Goal: Contribute content: Add original content to the website for others to see

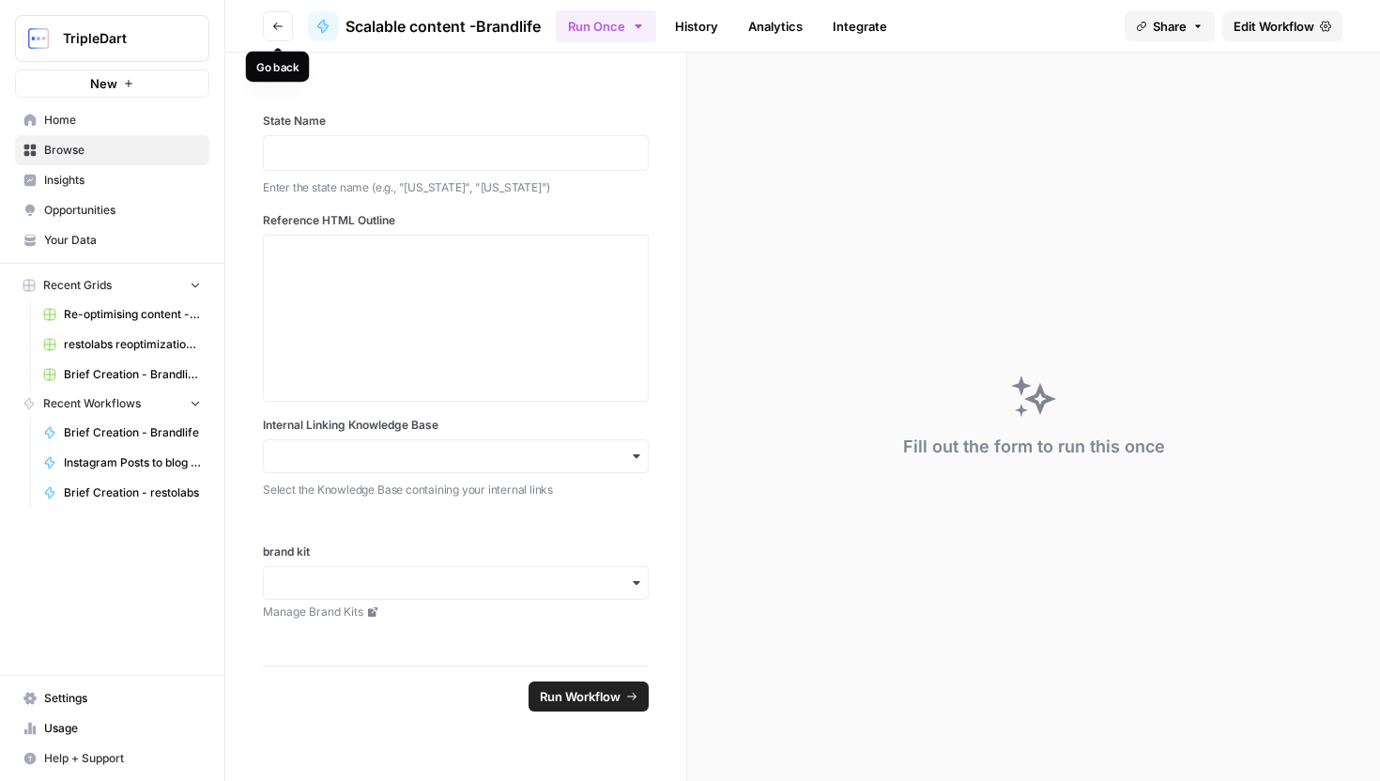
click at [271, 26] on button "Go back" at bounding box center [278, 26] width 30 height 30
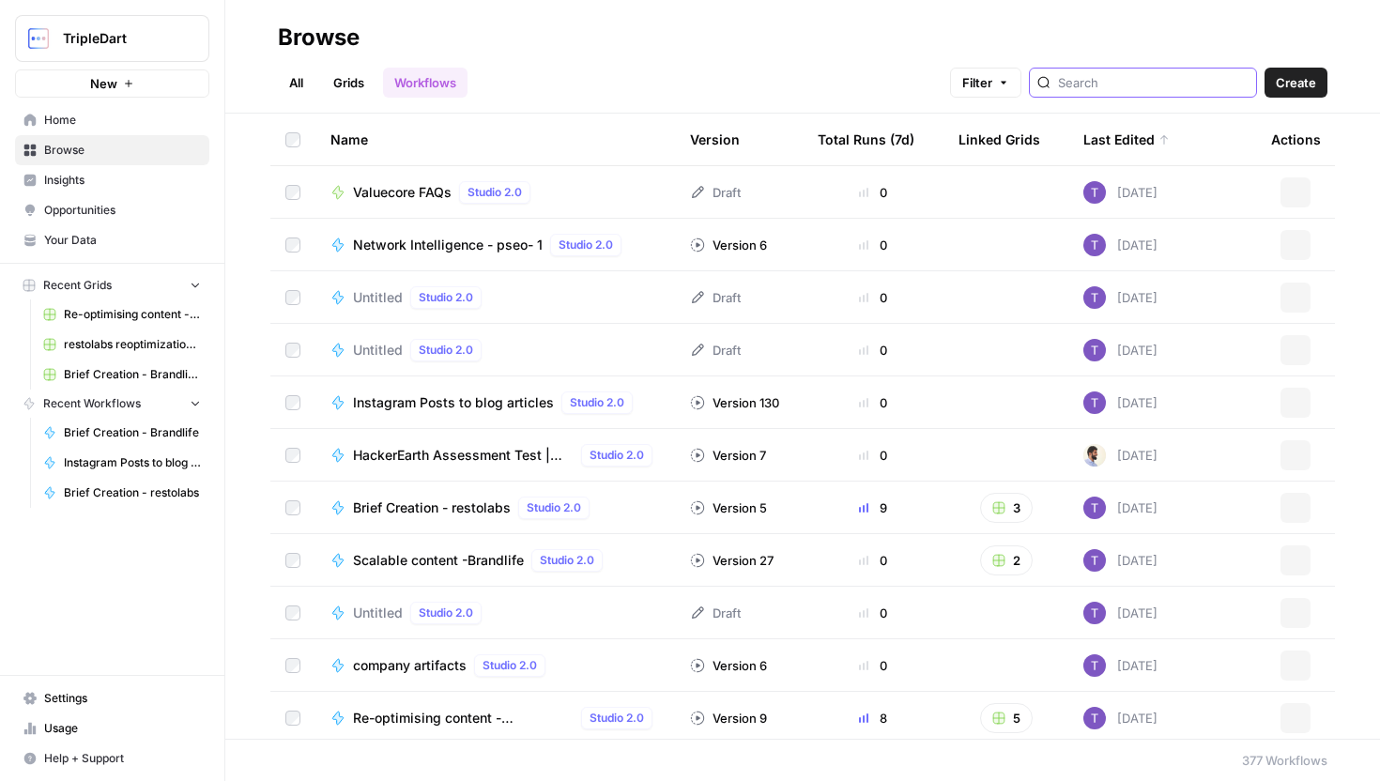
click at [1120, 82] on input "search" at bounding box center [1153, 82] width 191 height 19
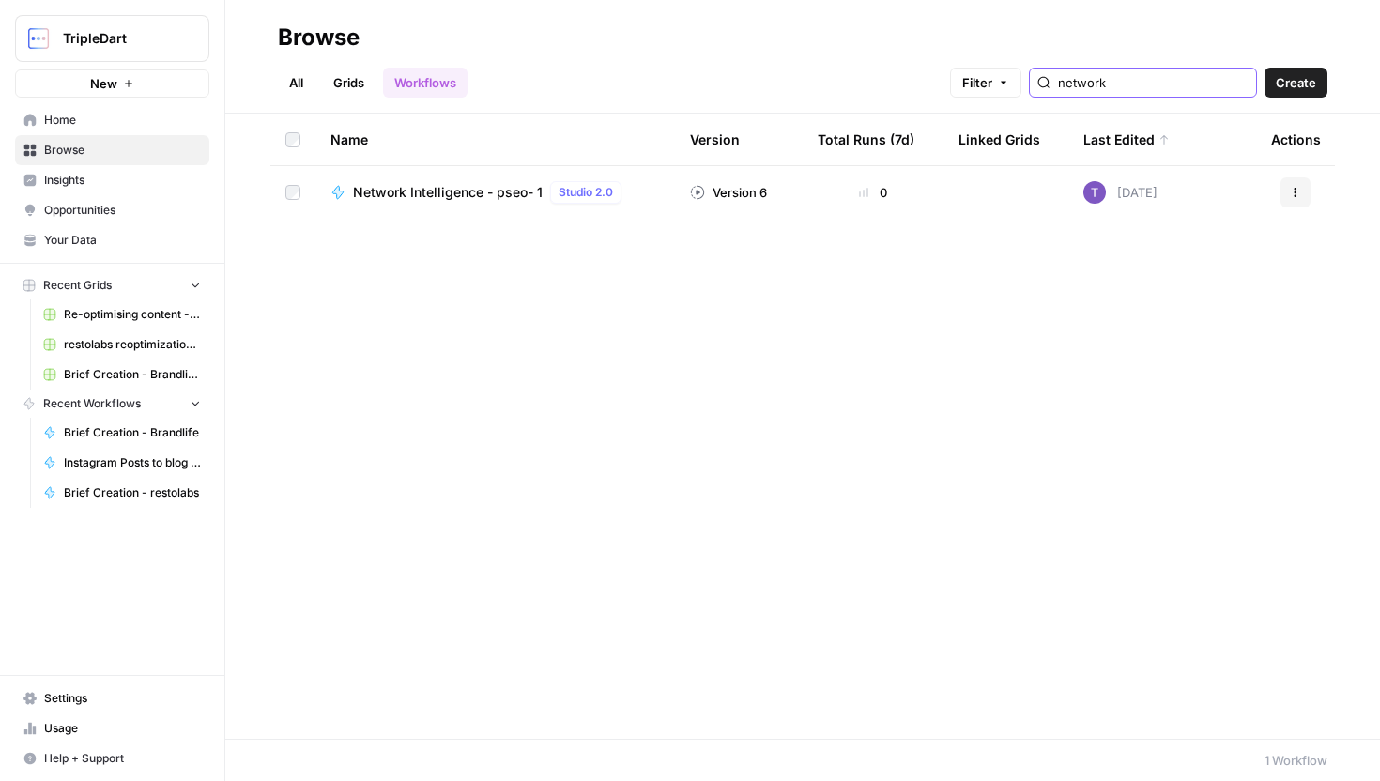
type input "network"
click at [517, 195] on span "Network Intelligence - pseo- 1" at bounding box center [448, 192] width 190 height 19
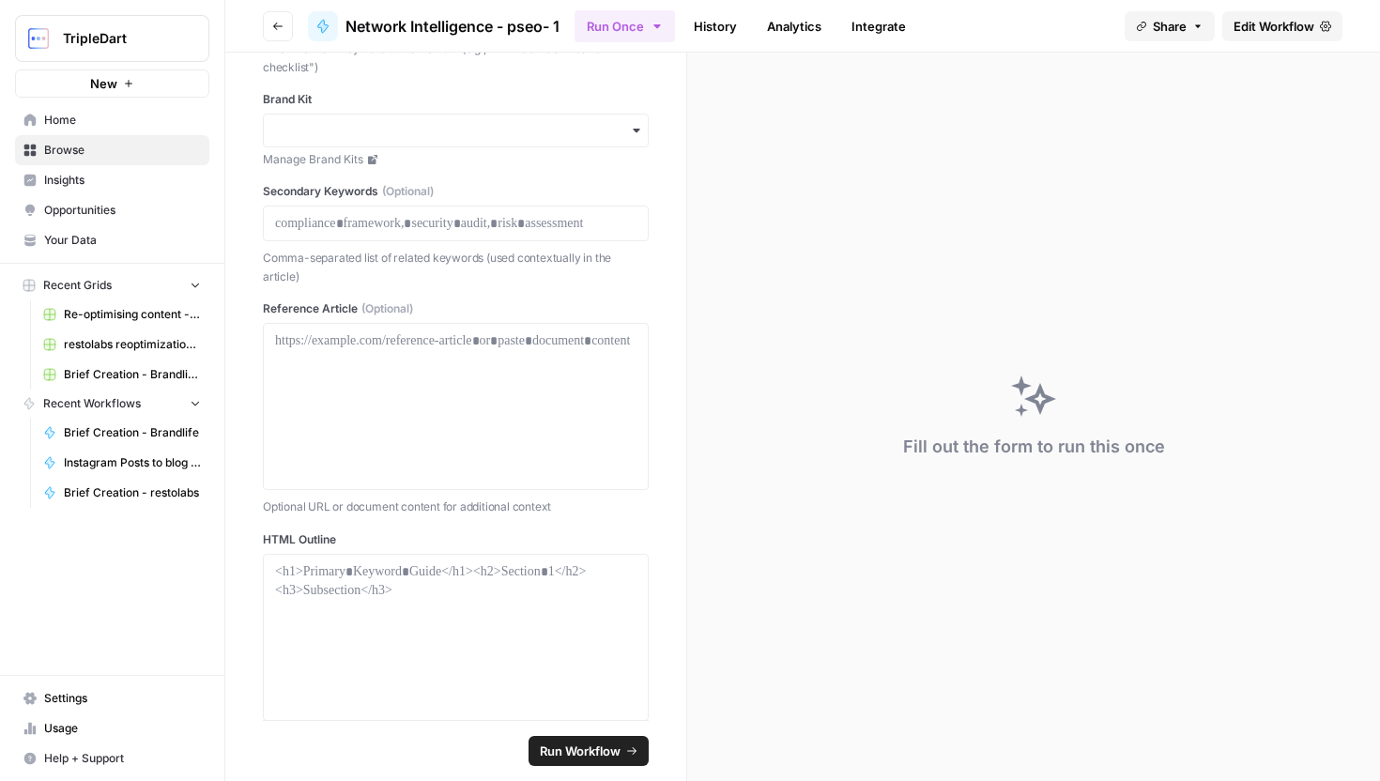
scroll to position [183, 0]
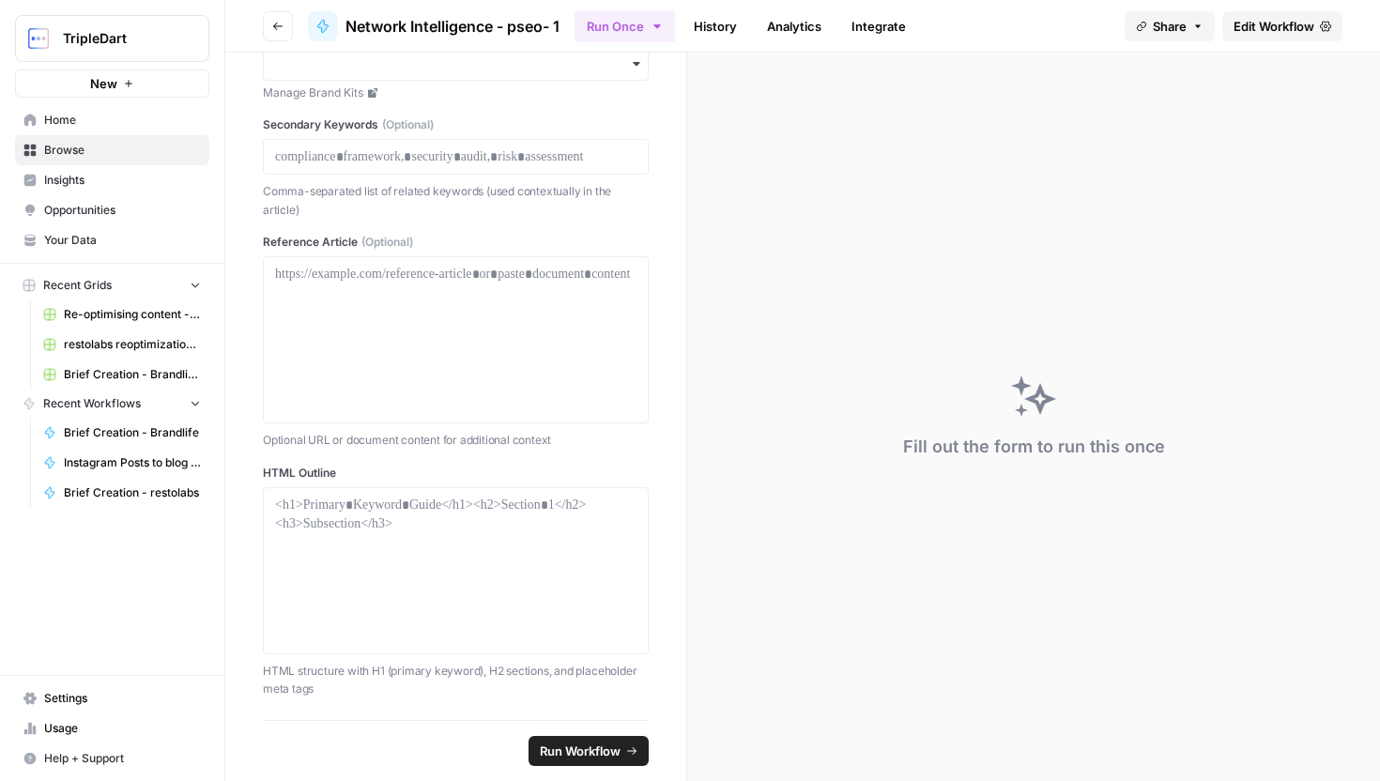
click at [1250, 32] on span "Edit Workflow" at bounding box center [1274, 26] width 81 height 19
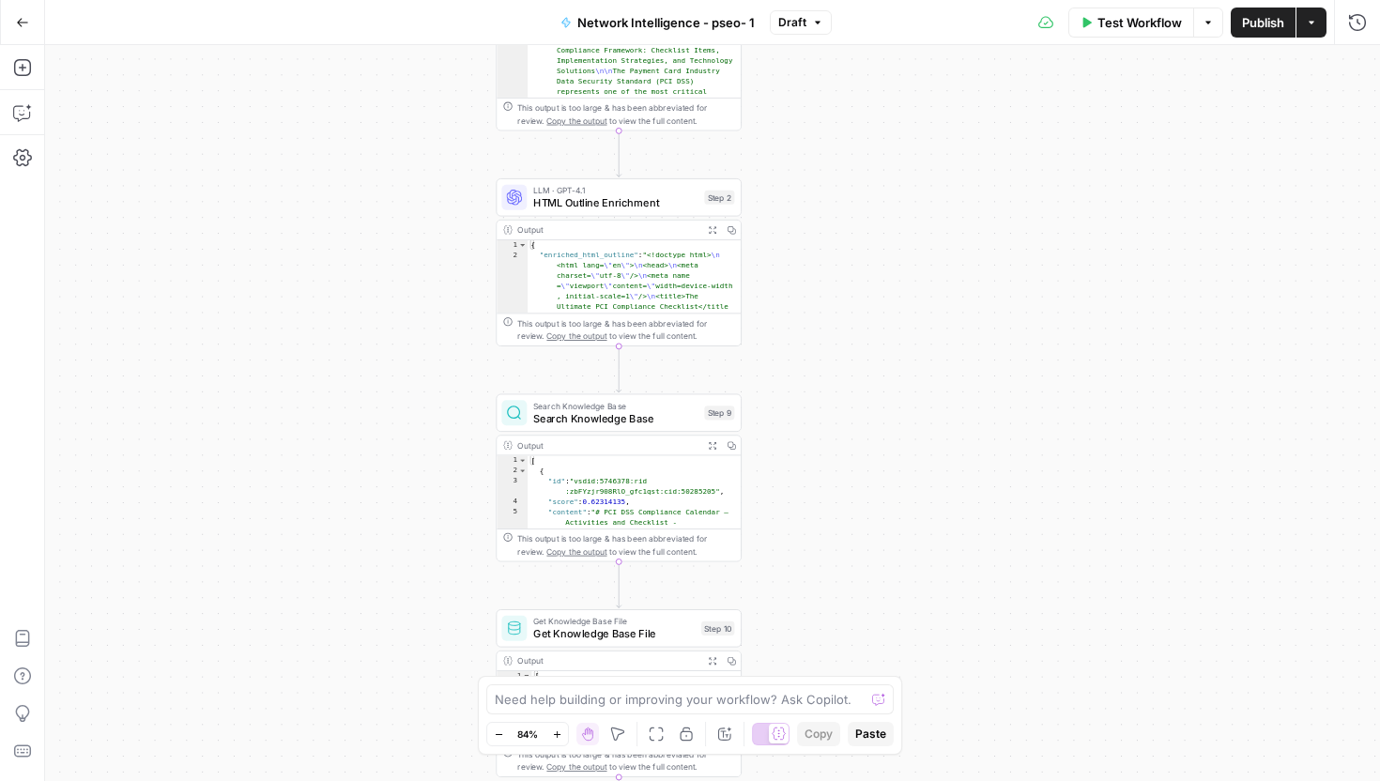
click at [20, 22] on icon "button" at bounding box center [22, 22] width 11 height 8
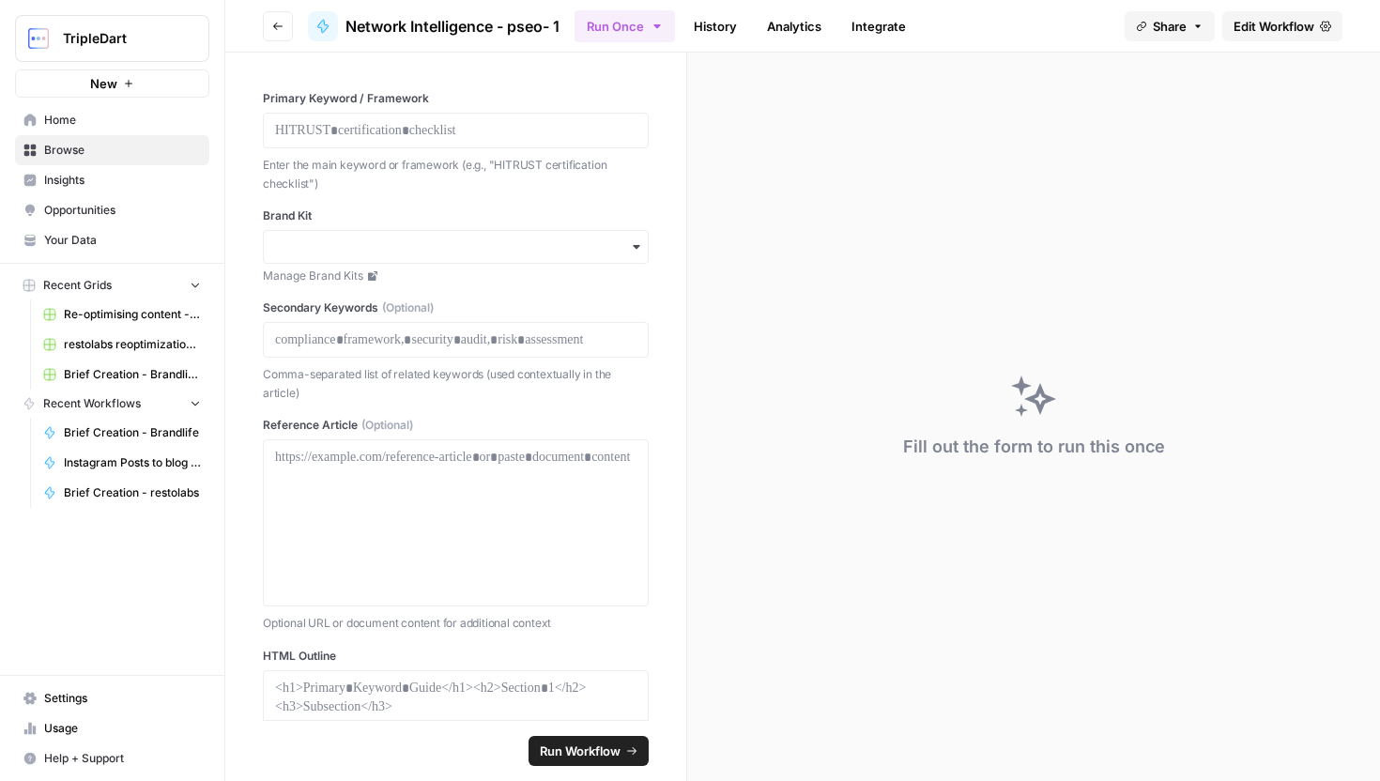
click at [146, 236] on span "Your Data" at bounding box center [122, 240] width 157 height 17
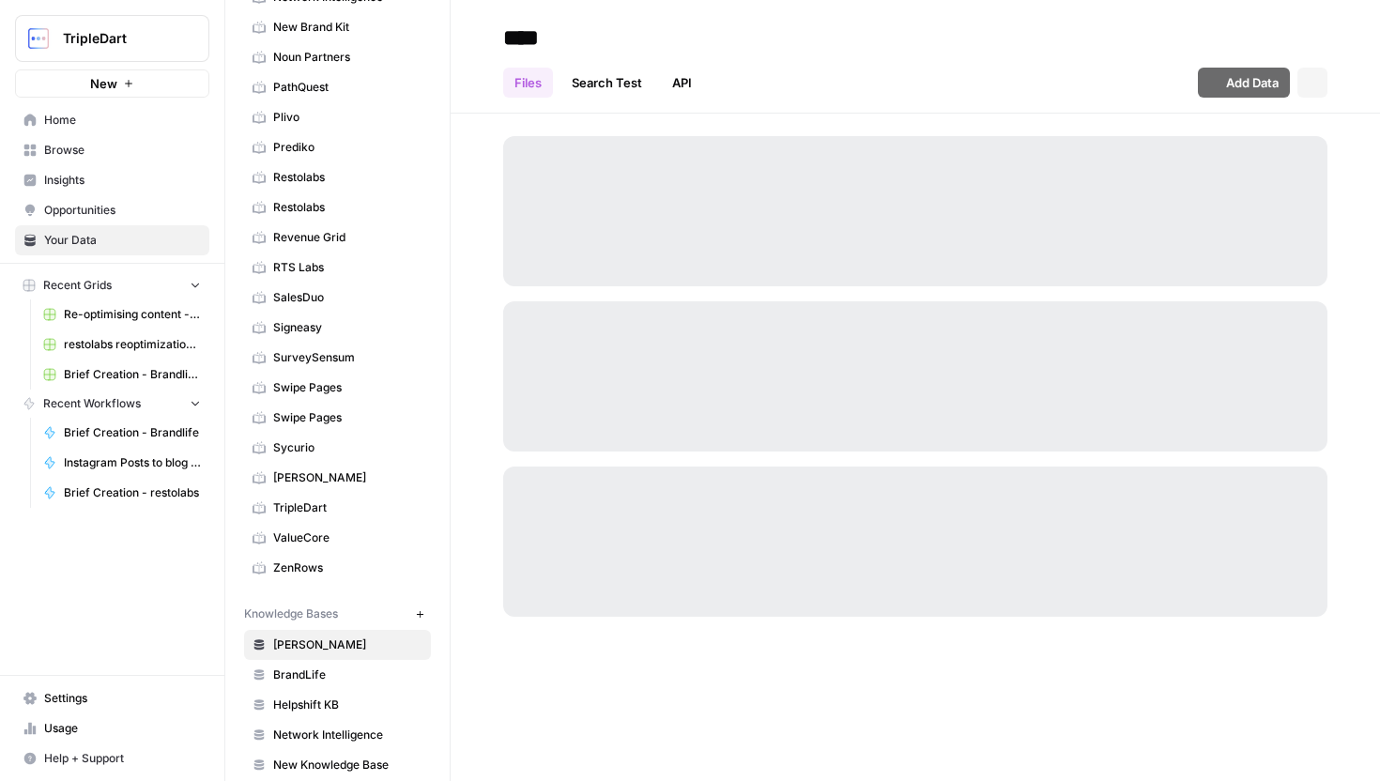
scroll to position [890, 0]
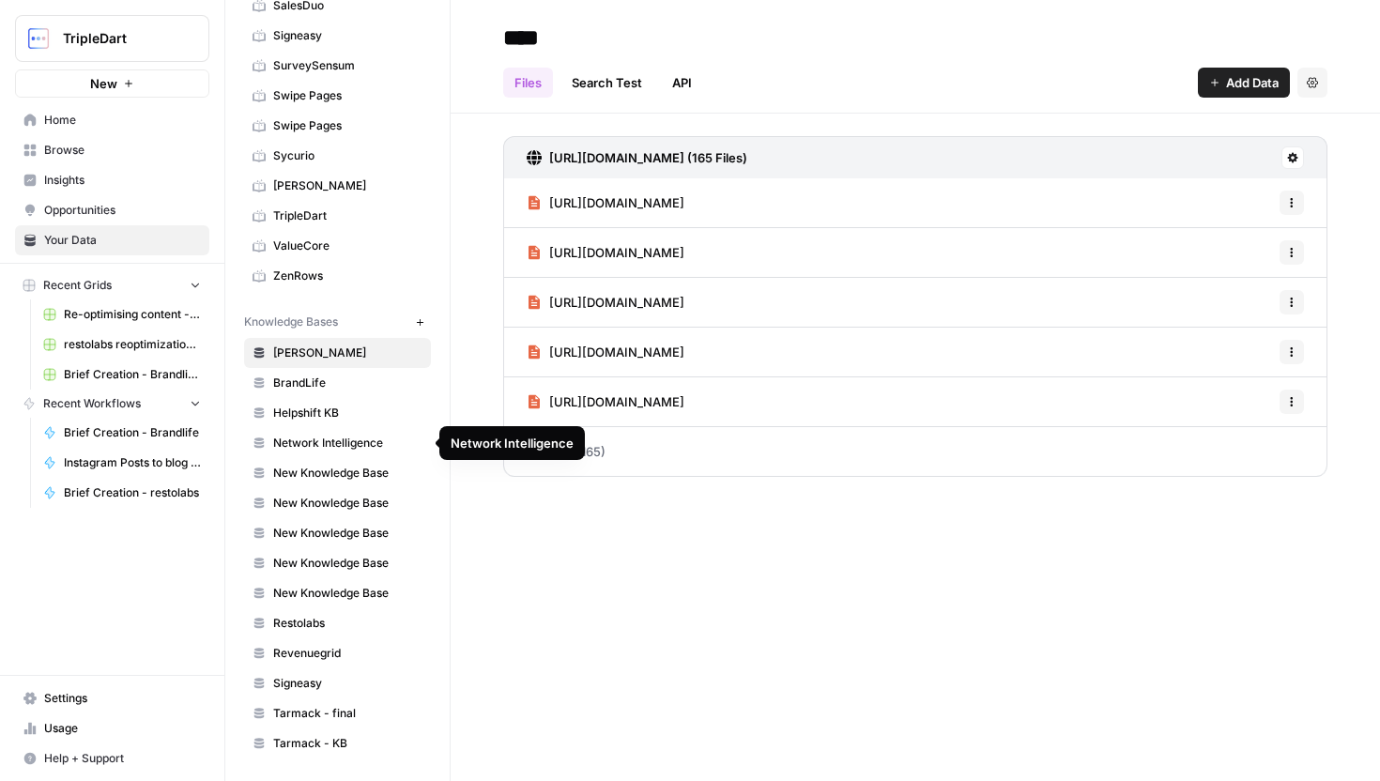
click at [364, 444] on span "Network Intelligence" at bounding box center [347, 443] width 149 height 17
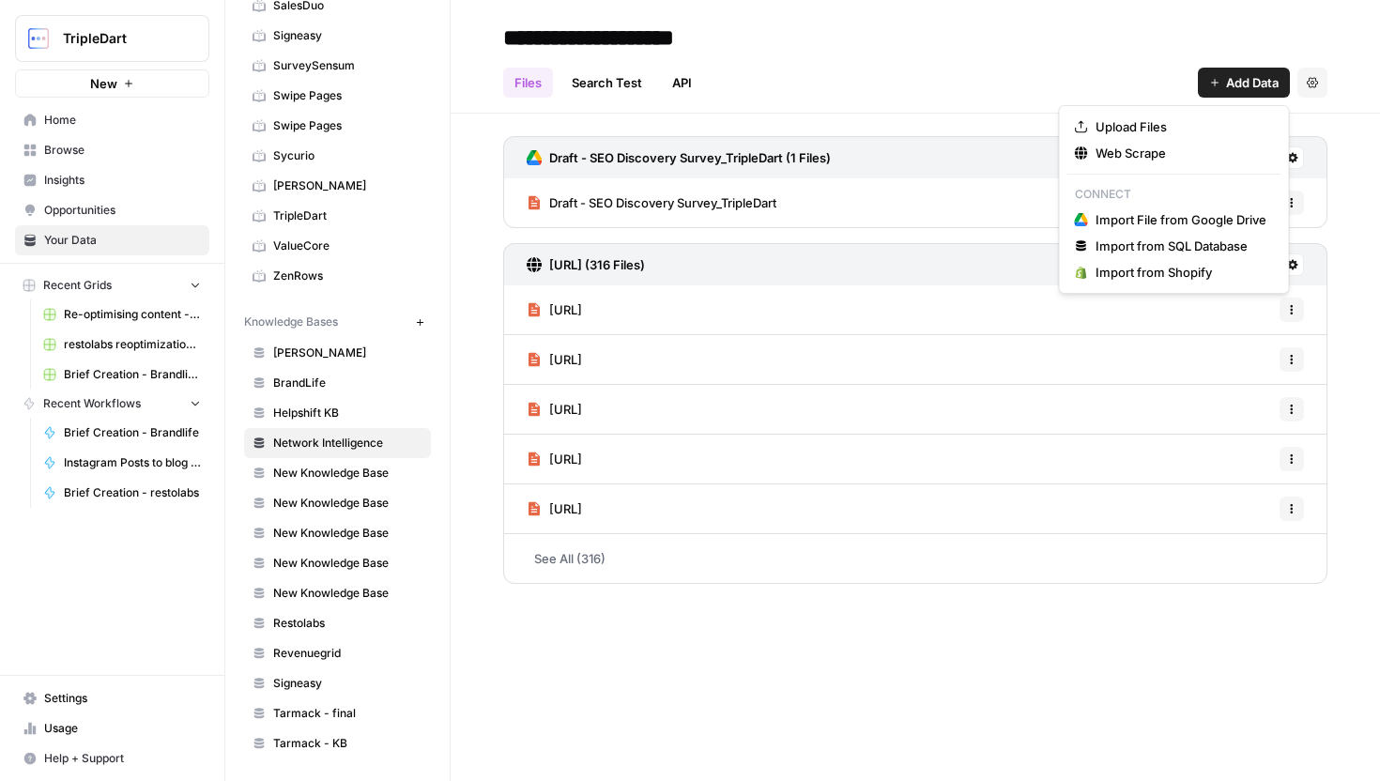
click at [1216, 72] on button "Add Data" at bounding box center [1244, 83] width 92 height 30
click at [1135, 151] on span "Web Scrape" at bounding box center [1181, 153] width 171 height 19
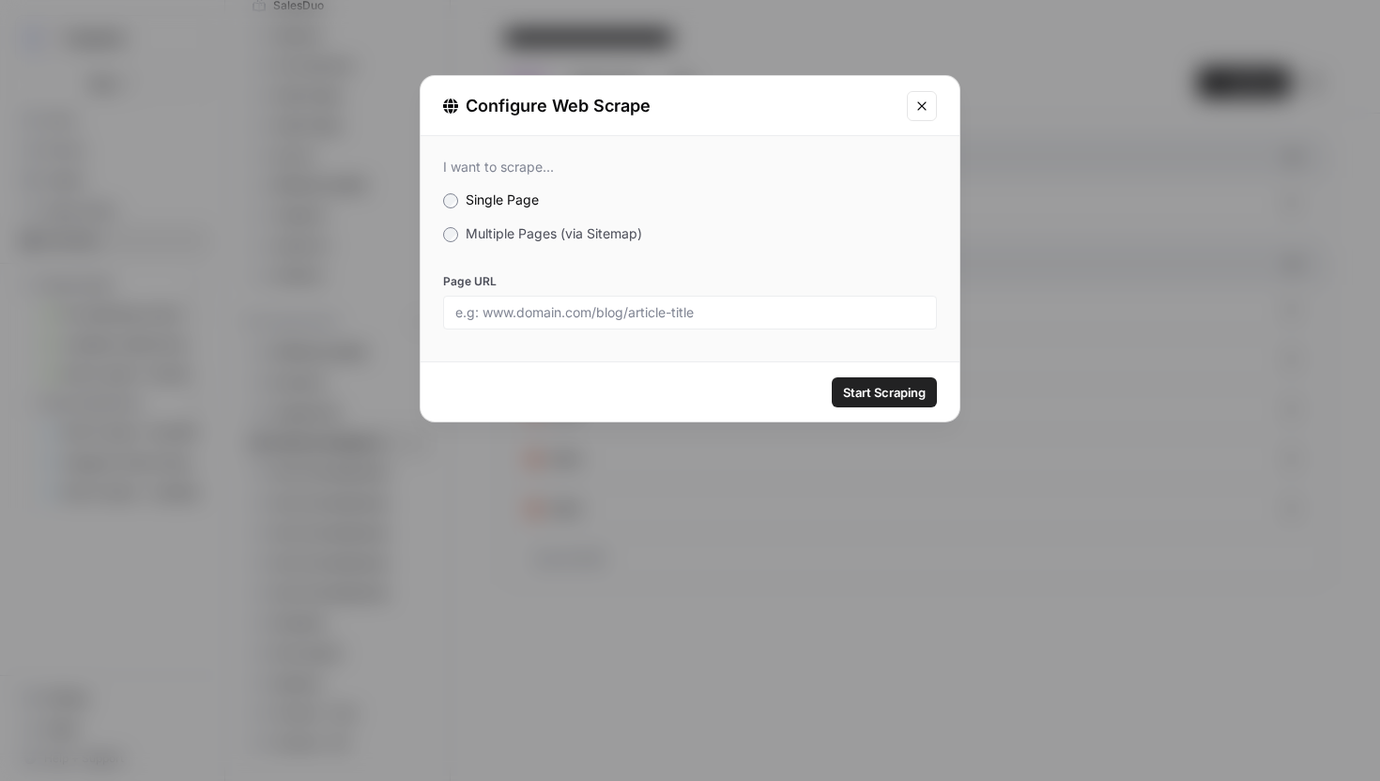
click at [632, 229] on span "Multiple Pages (via Sitemap)" at bounding box center [554, 233] width 177 height 16
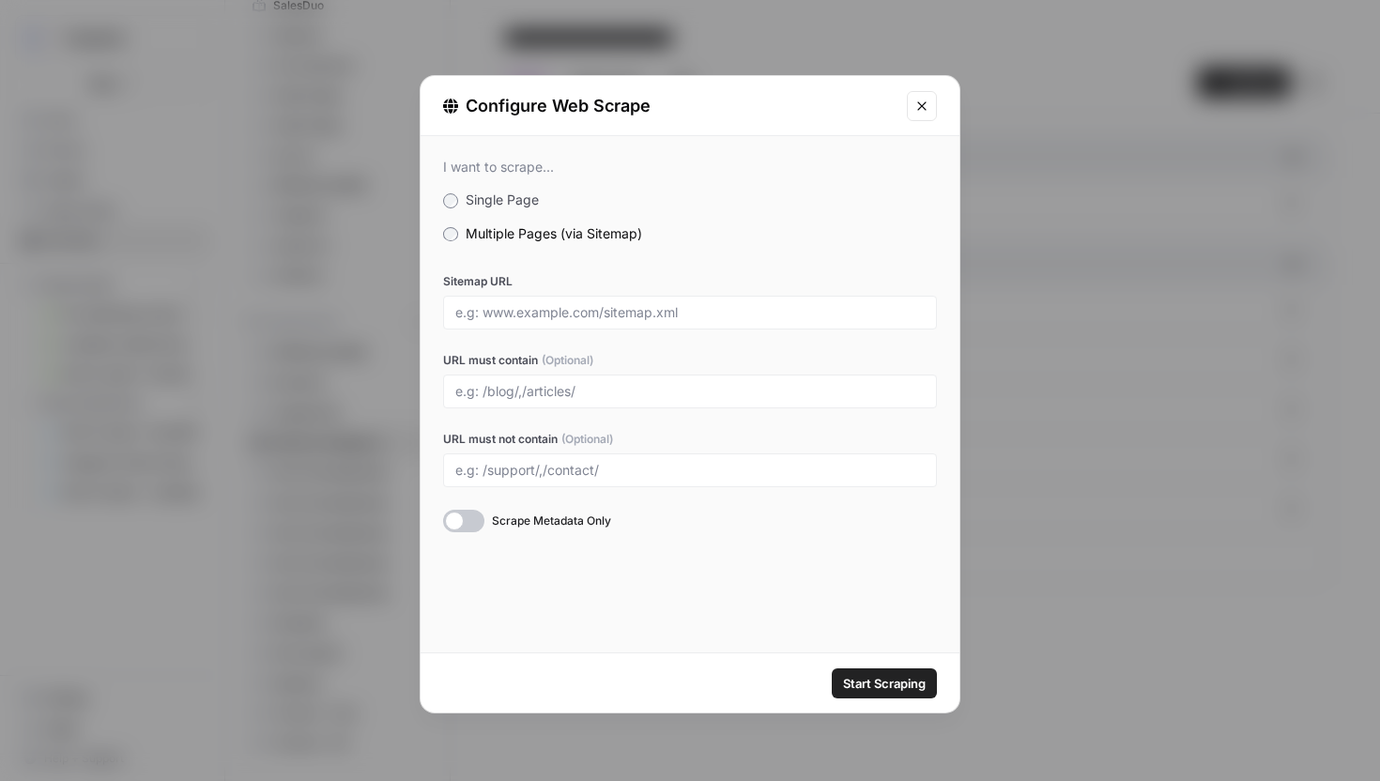
click at [921, 92] on button "Close modal" at bounding box center [922, 106] width 30 height 30
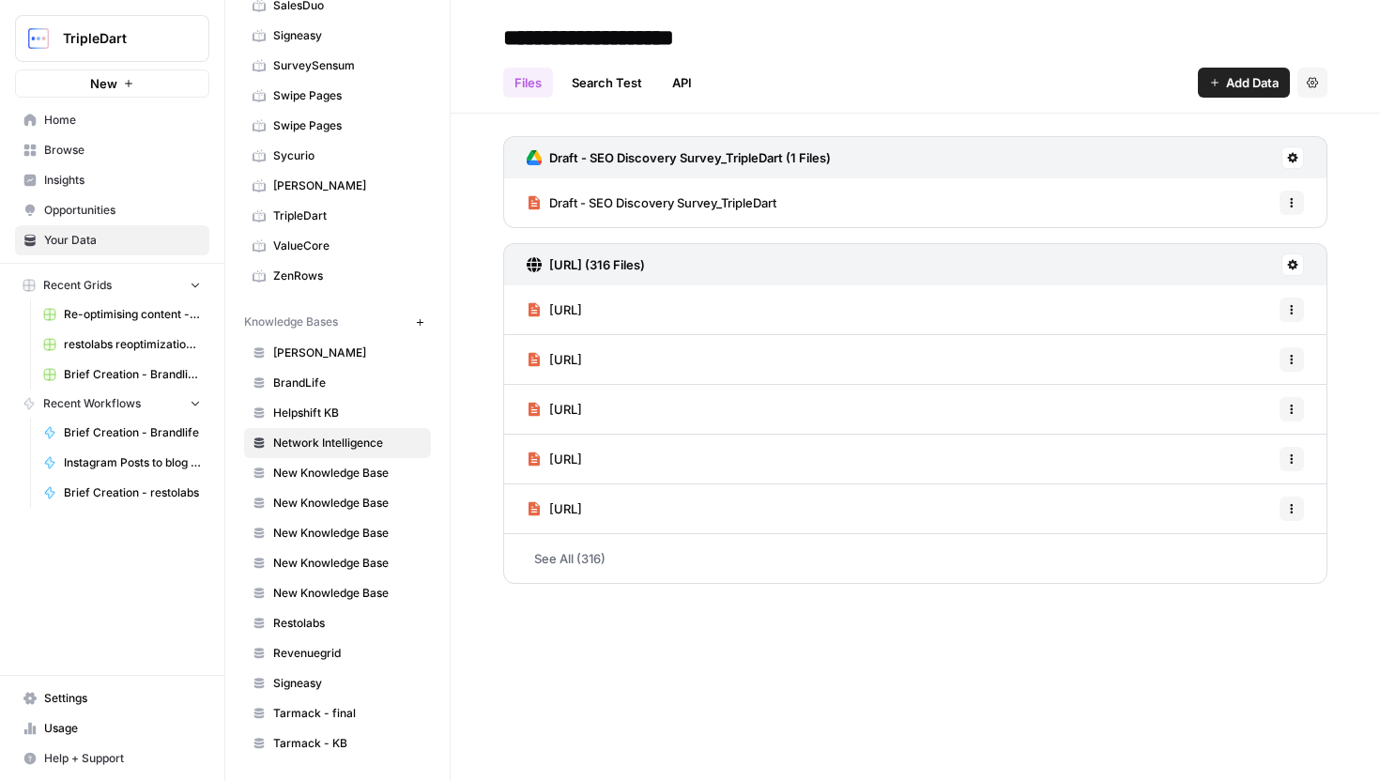
click at [1261, 83] on span "Add Data" at bounding box center [1252, 82] width 53 height 19
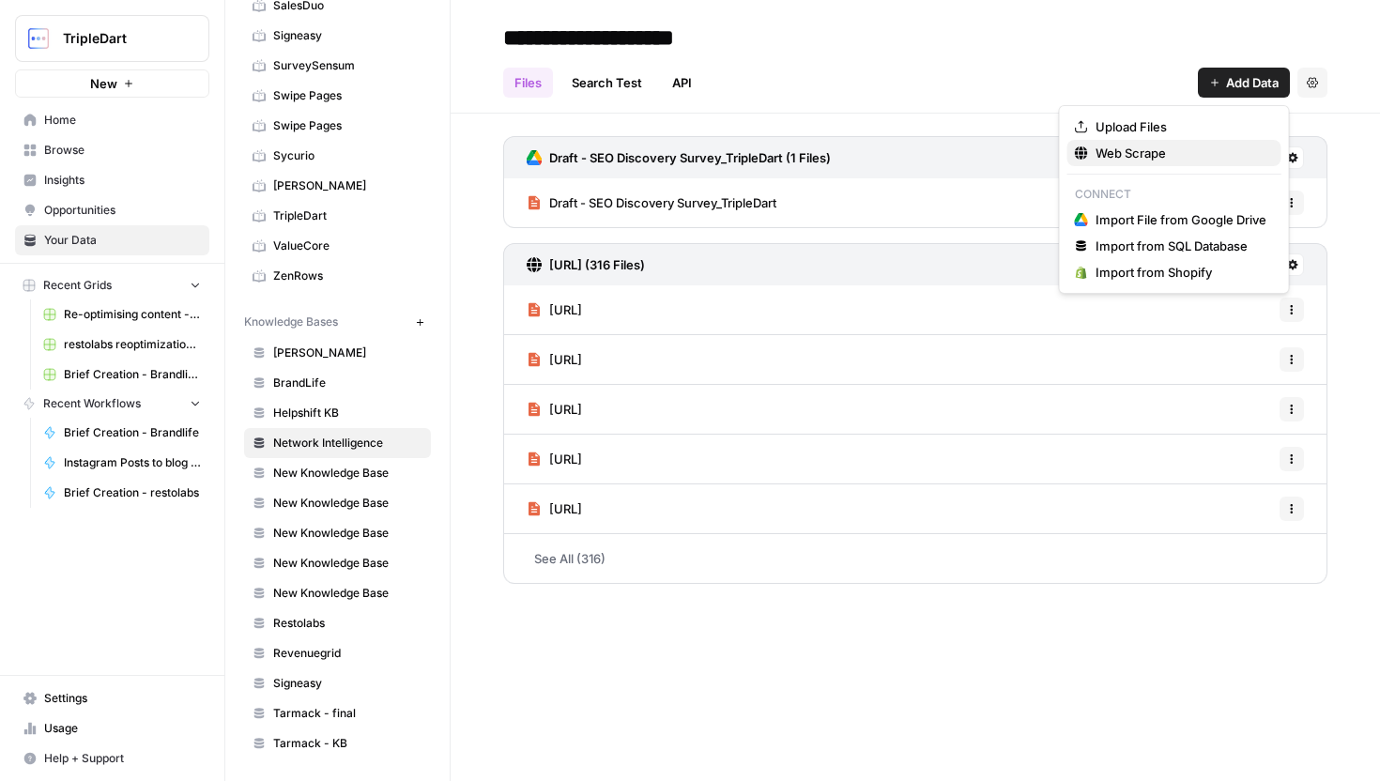
click at [1175, 156] on span "Web Scrape" at bounding box center [1181, 153] width 171 height 19
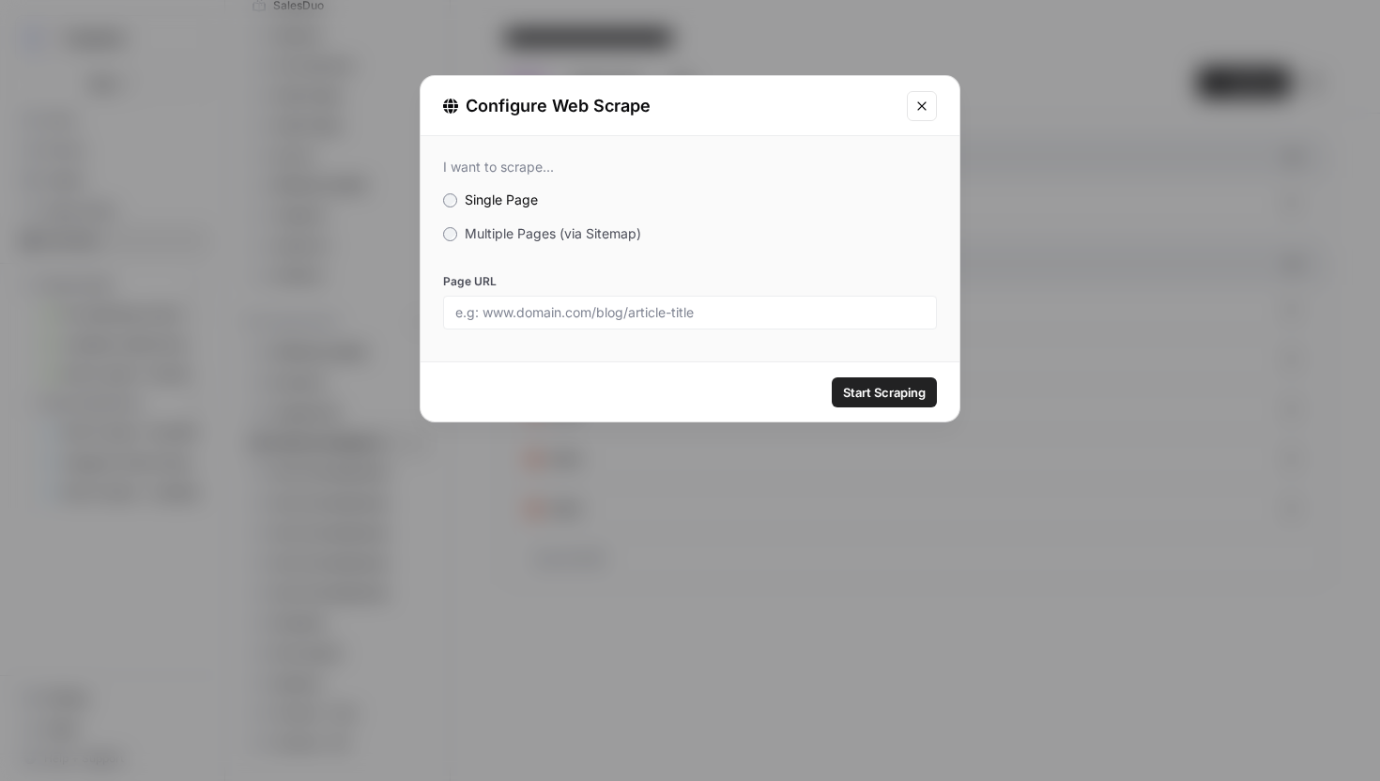
click at [586, 240] on span "Multiple Pages (via Sitemap)" at bounding box center [553, 233] width 177 height 16
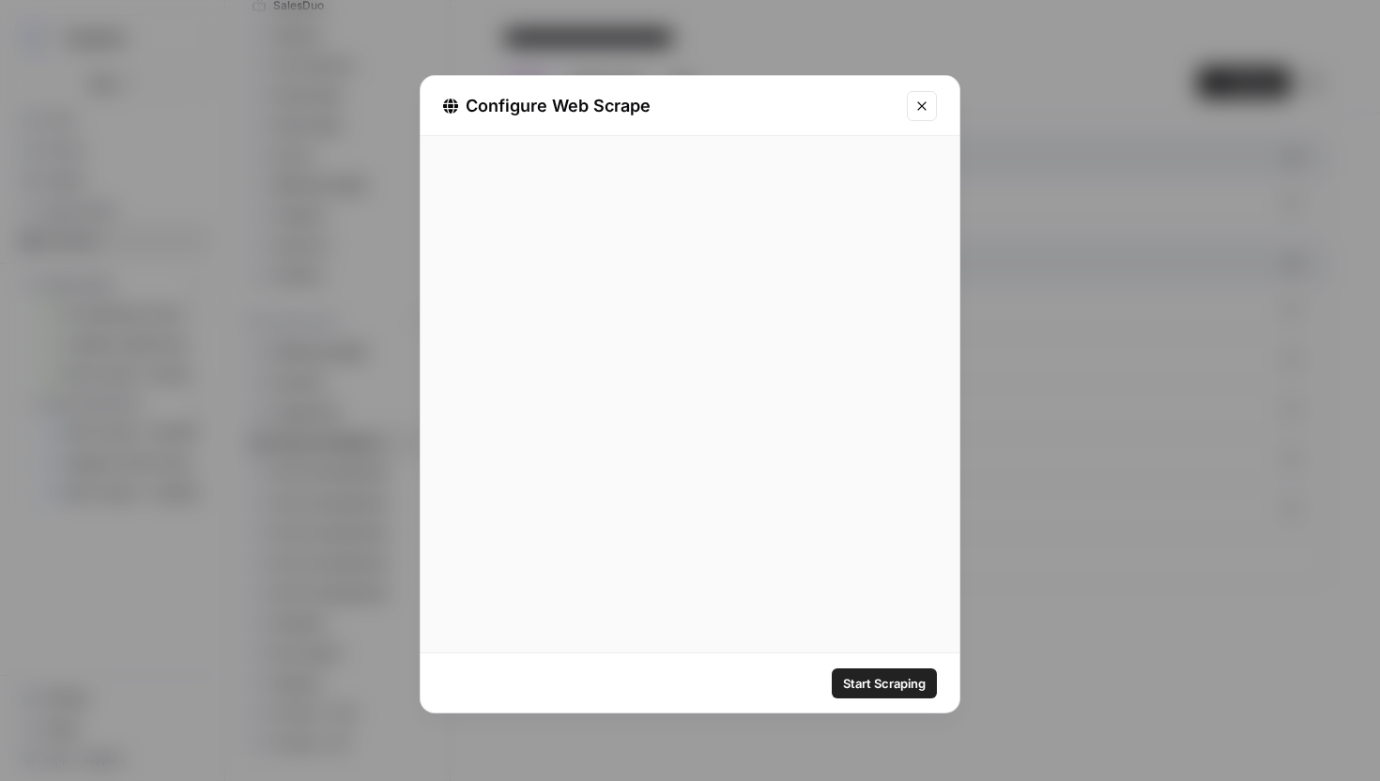
click at [586, 286] on div at bounding box center [690, 394] width 539 height 637
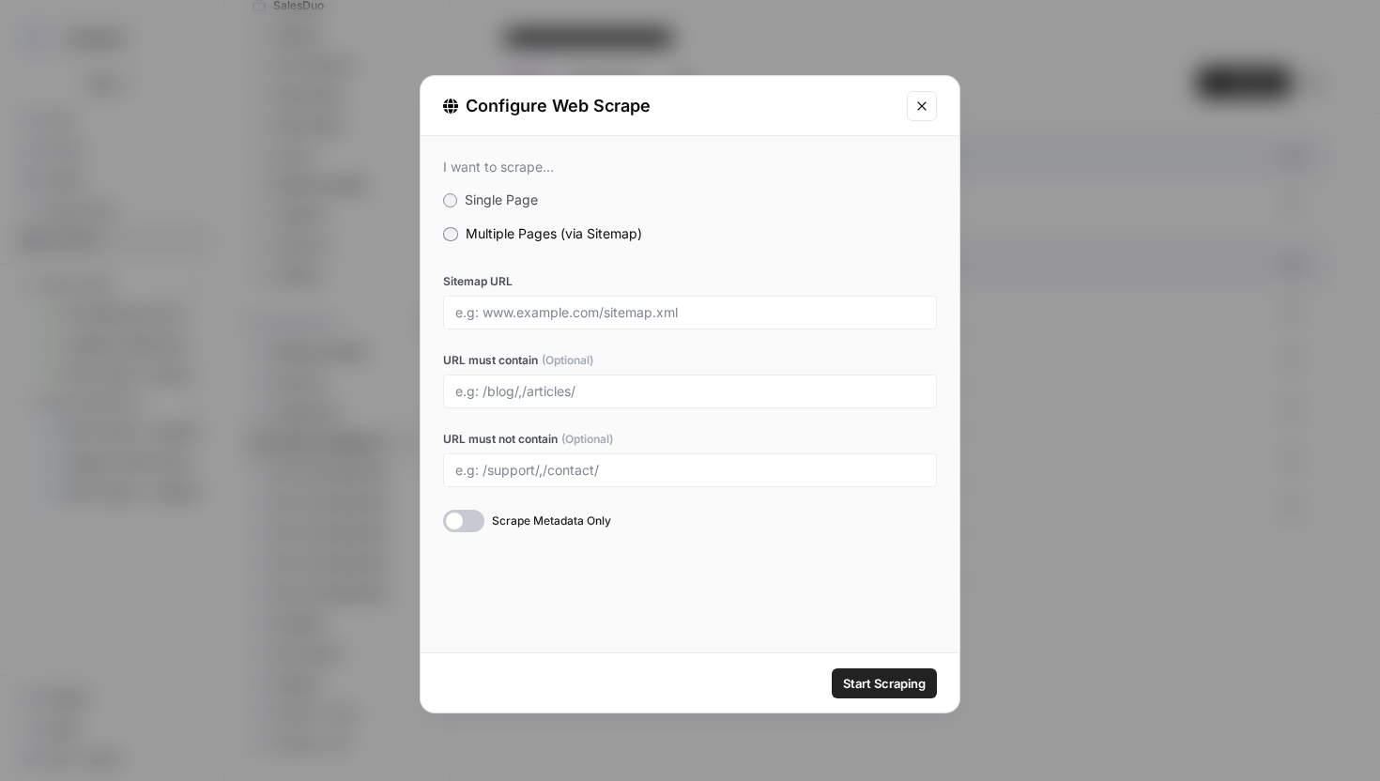
click at [587, 303] on div at bounding box center [690, 313] width 494 height 34
click at [704, 319] on input "Sitemap URL" at bounding box center [689, 312] width 469 height 17
click at [622, 304] on input "Sitemap URL" at bounding box center [689, 312] width 469 height 17
paste input "https://www.transilience.ai/"
click at [853, 682] on span "Start Scraping" at bounding box center [884, 683] width 83 height 19
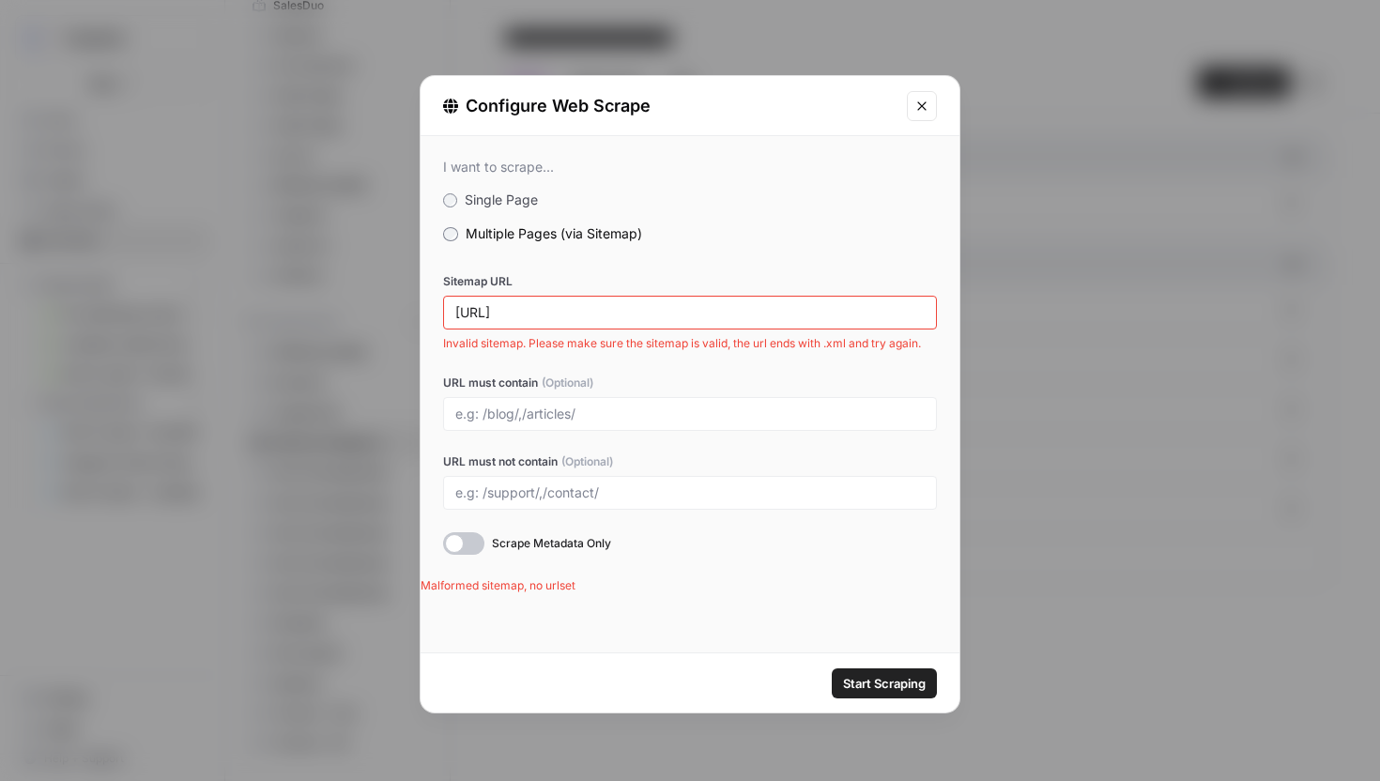
click at [741, 289] on div "Sitemap URL https://www.transilience.ai/ Invalid sitemap. Please make sure the …" at bounding box center [690, 312] width 494 height 79
click at [736, 312] on input "https://www.transilience.ai/" at bounding box center [689, 312] width 469 height 17
paste input "https://www.transilience.ai/sitemap.xml"
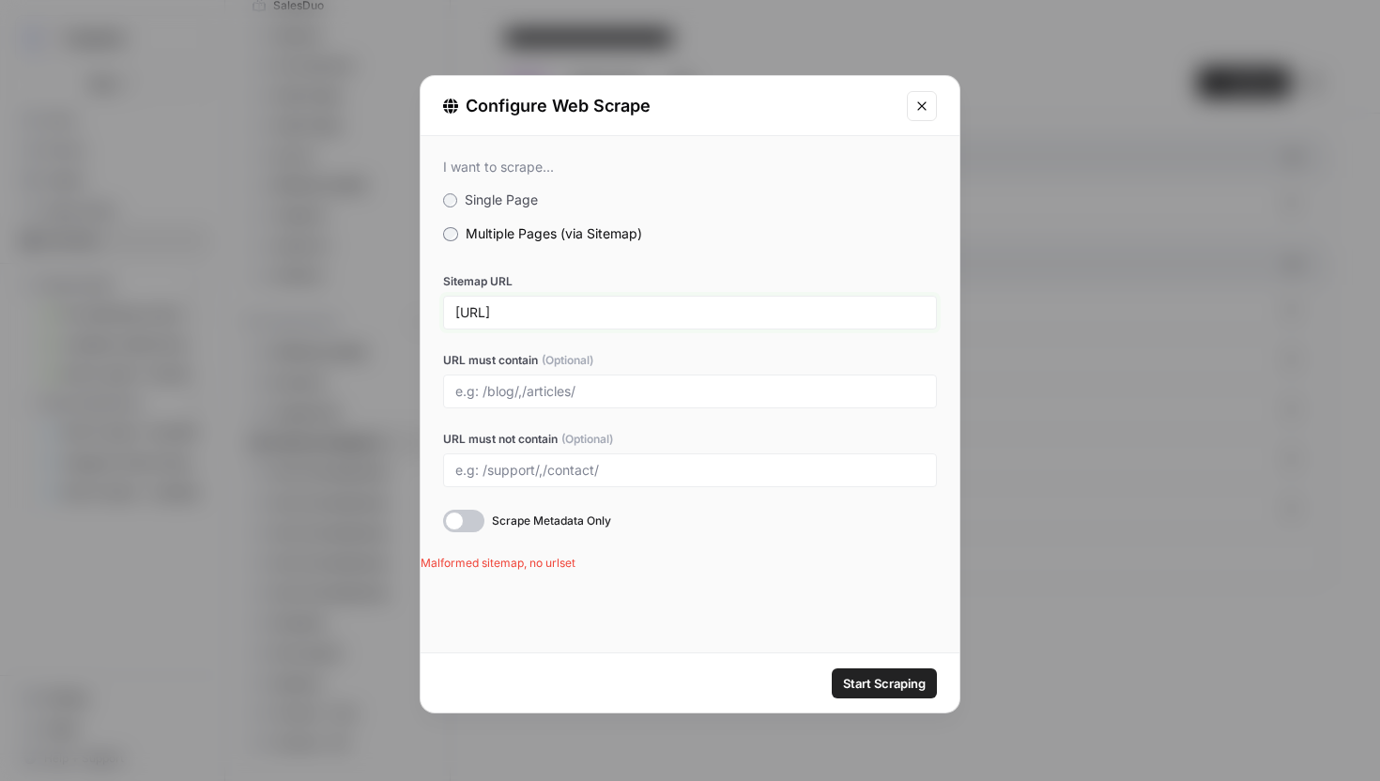
paste input "text"
type input "https://www.transilience.ai/sitemap.xml"
click at [883, 684] on span "Start Scraping" at bounding box center [884, 683] width 83 height 19
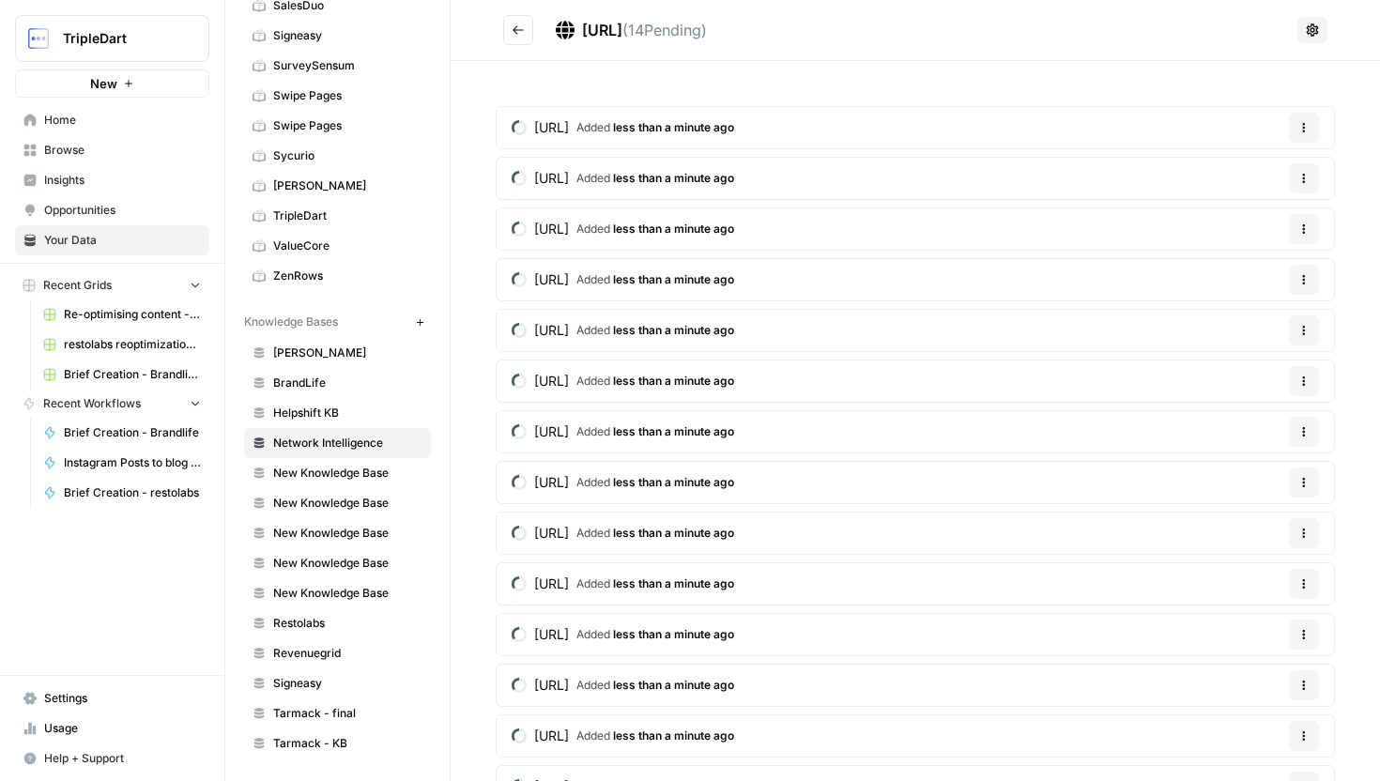
click at [469, 87] on div "https://www.transilience.ai/blog/aws-agents-to-save-hours-of-investigation Adde…" at bounding box center [915, 461] width 929 height 800
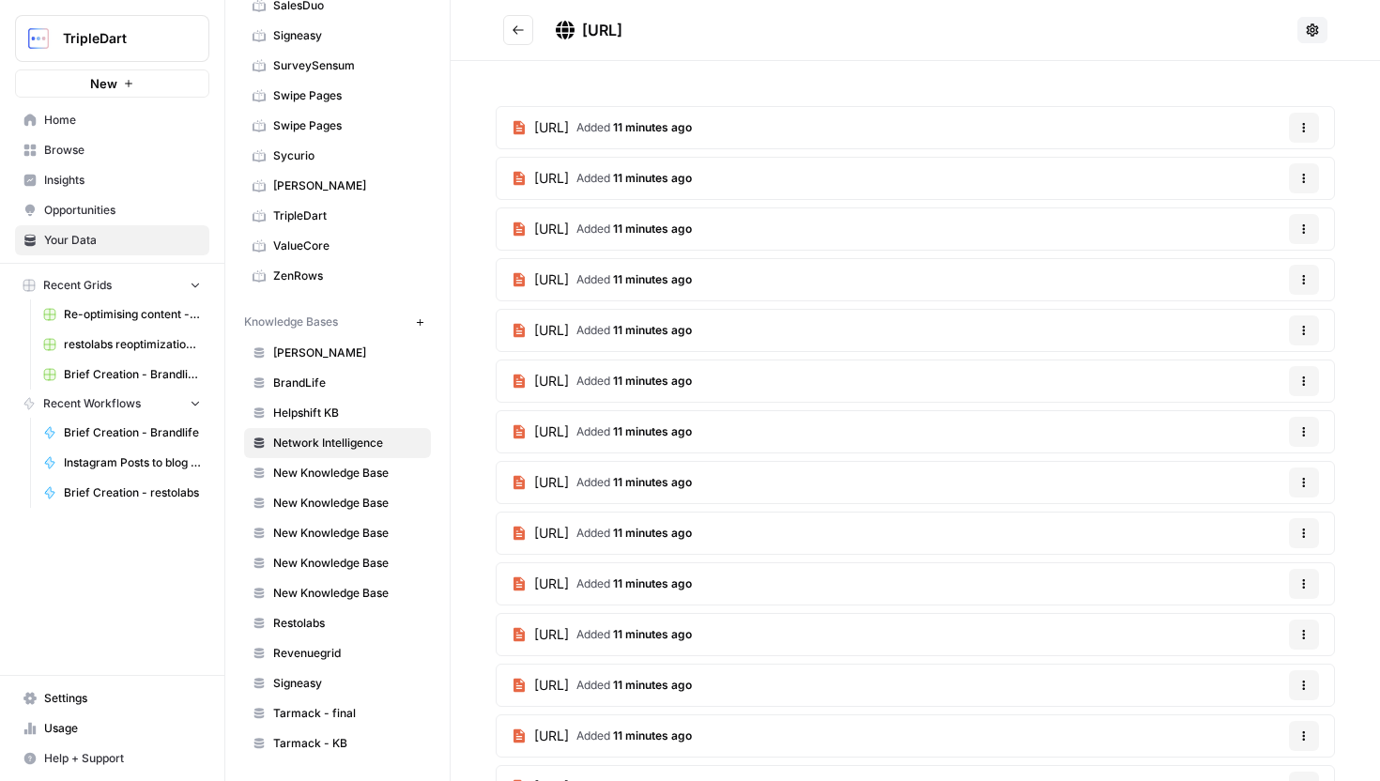
click at [520, 46] on header "https://www.transilience.ai/sitemap.xml" at bounding box center [915, 30] width 929 height 61
click at [519, 38] on button "Go back" at bounding box center [518, 30] width 30 height 30
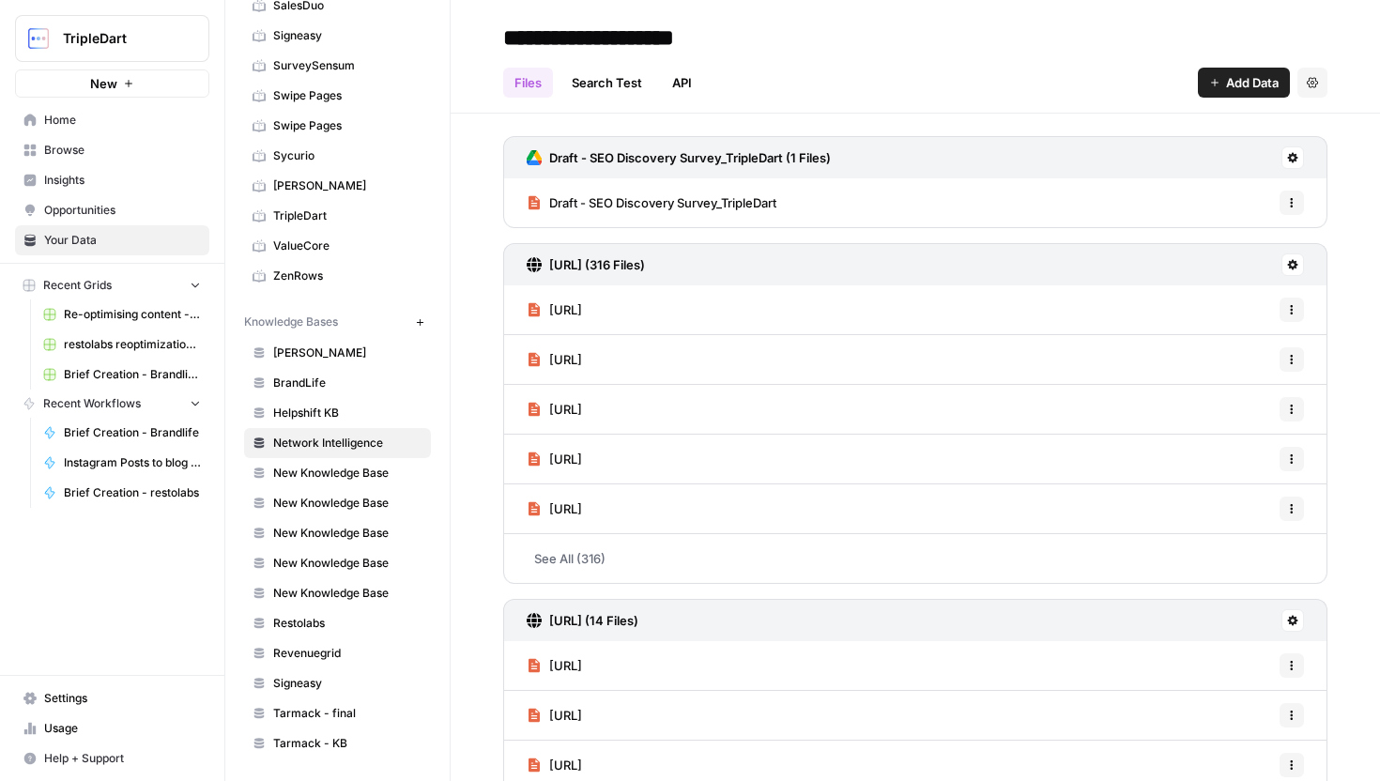
click at [1256, 83] on span "Add Data" at bounding box center [1252, 82] width 53 height 19
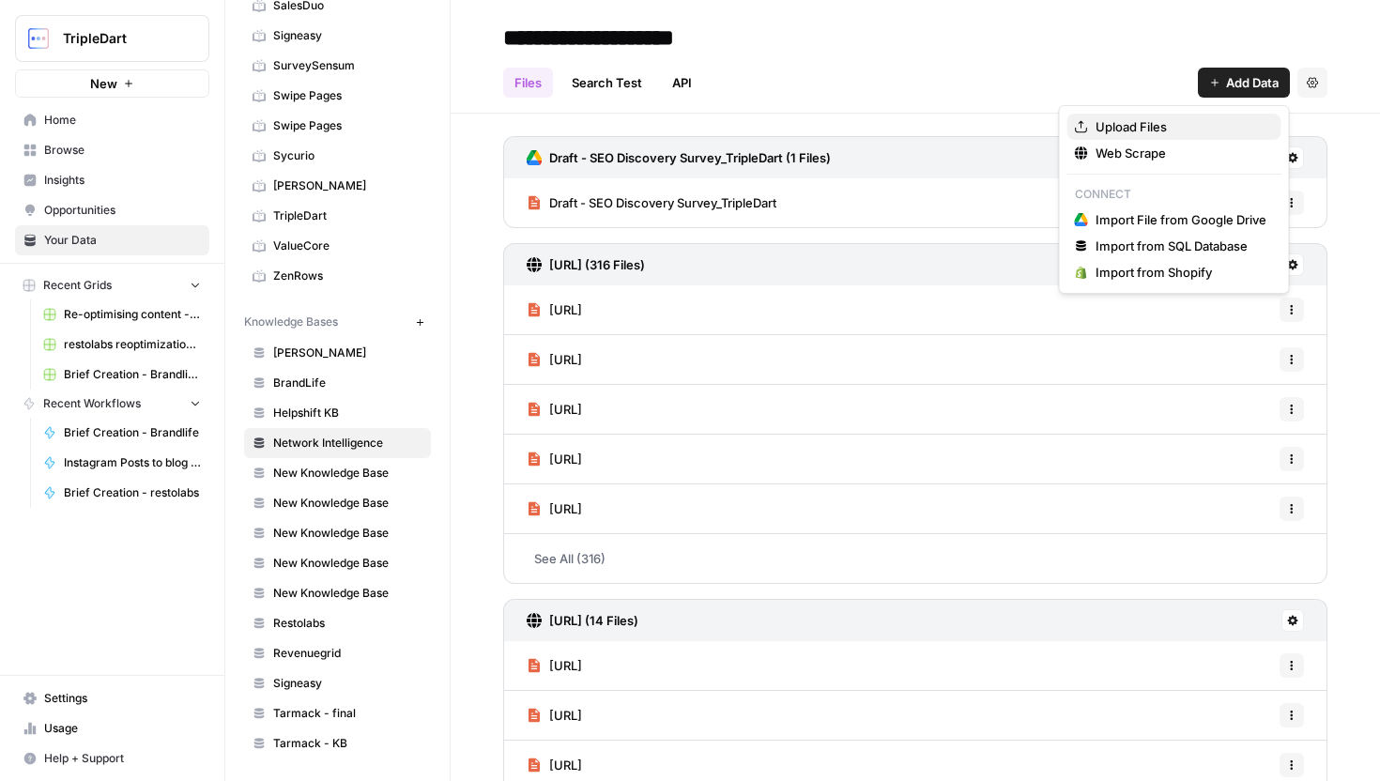
click at [1201, 131] on span "Upload Files" at bounding box center [1181, 126] width 171 height 19
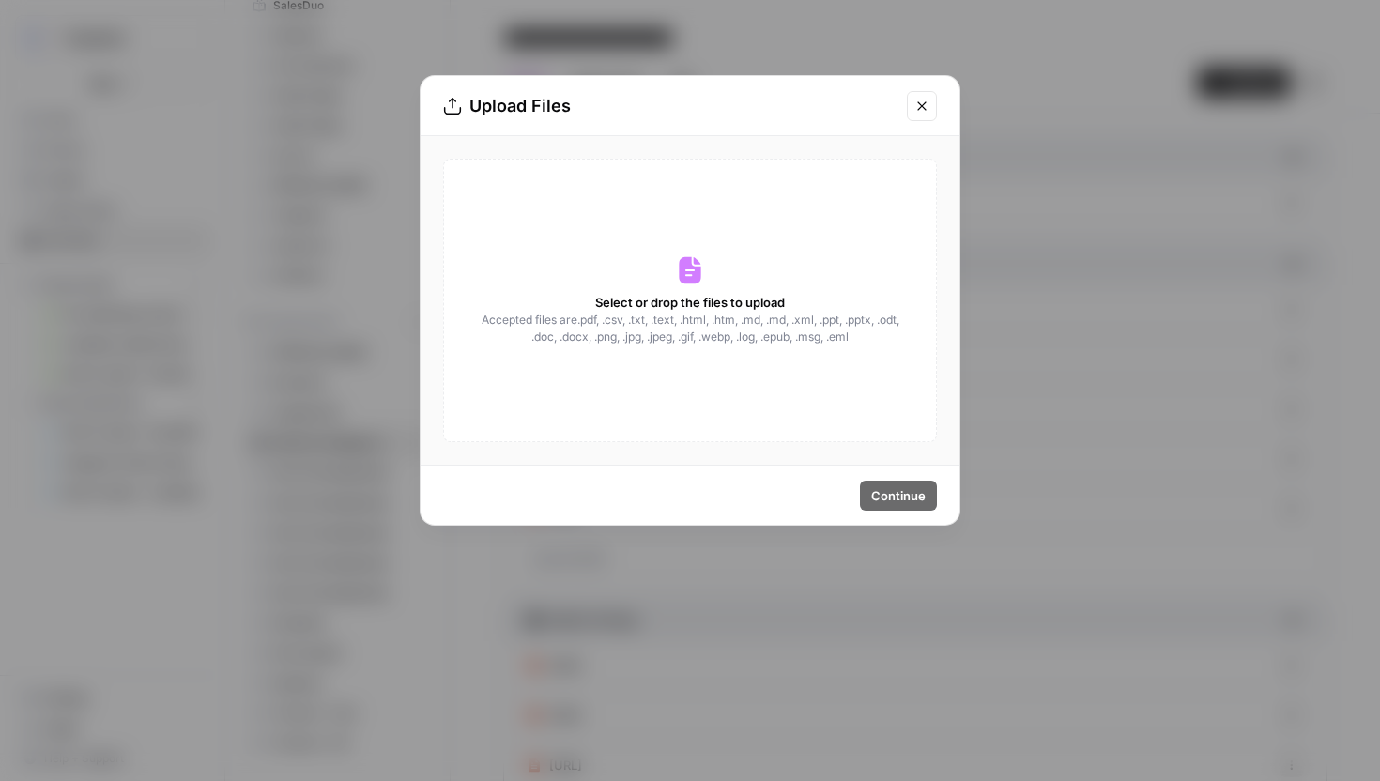
click at [923, 99] on icon "Close modal" at bounding box center [921, 106] width 15 height 15
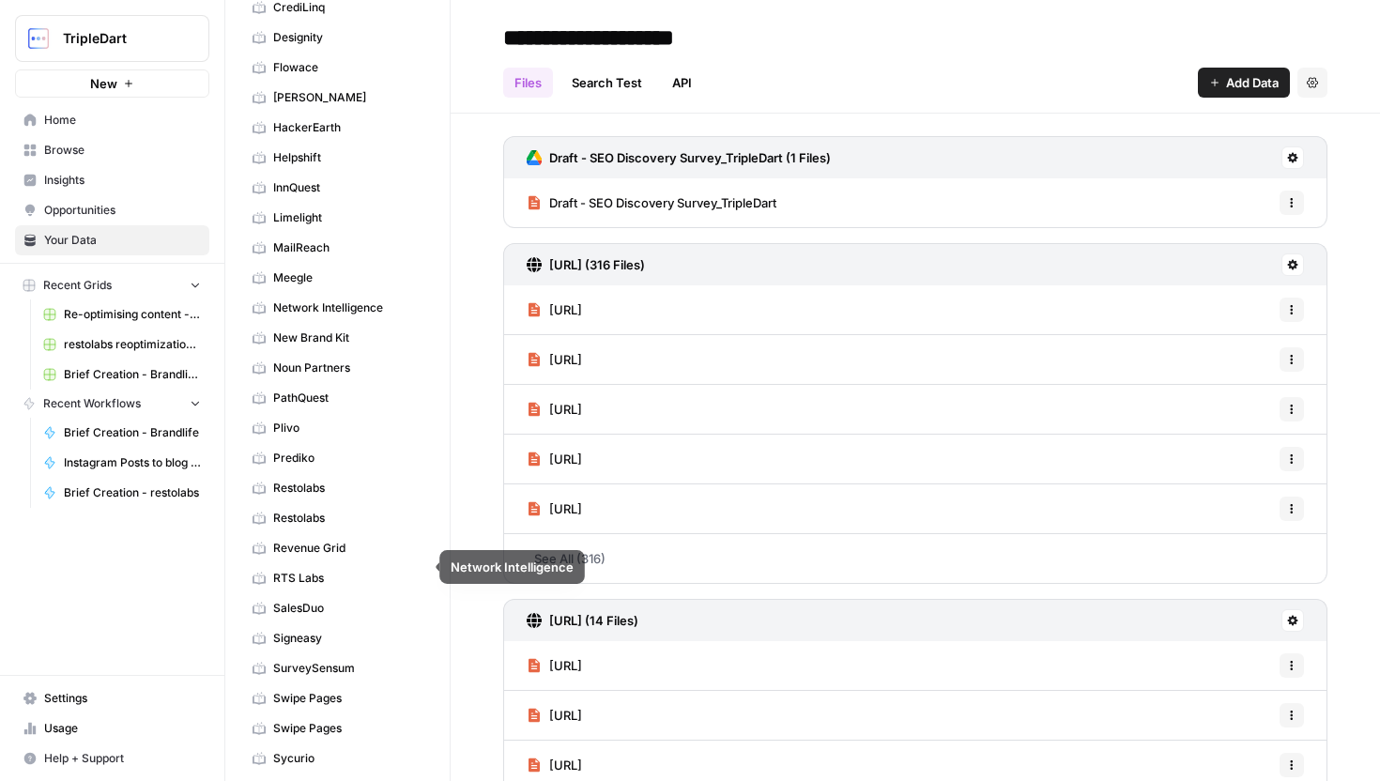
scroll to position [138, 0]
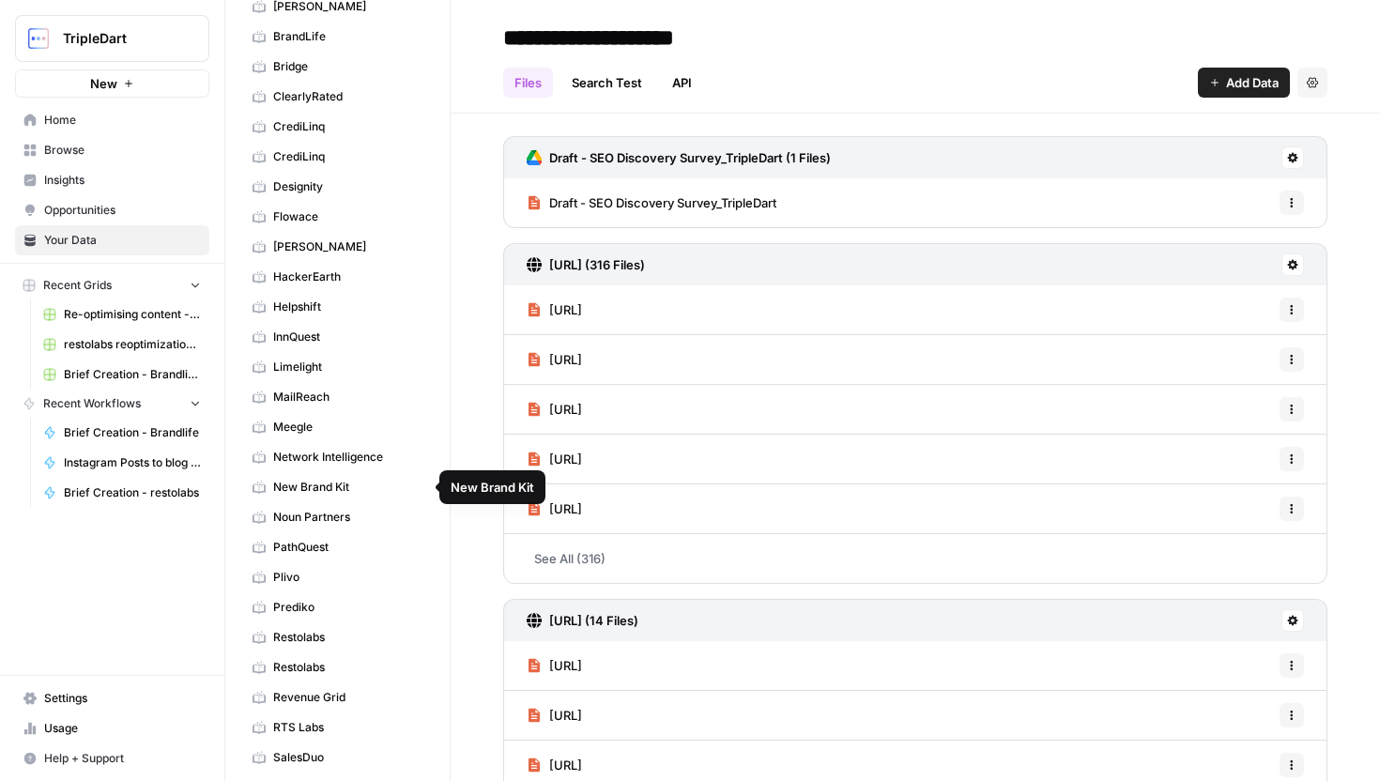
click at [337, 458] on span "Network Intelligence" at bounding box center [347, 457] width 149 height 17
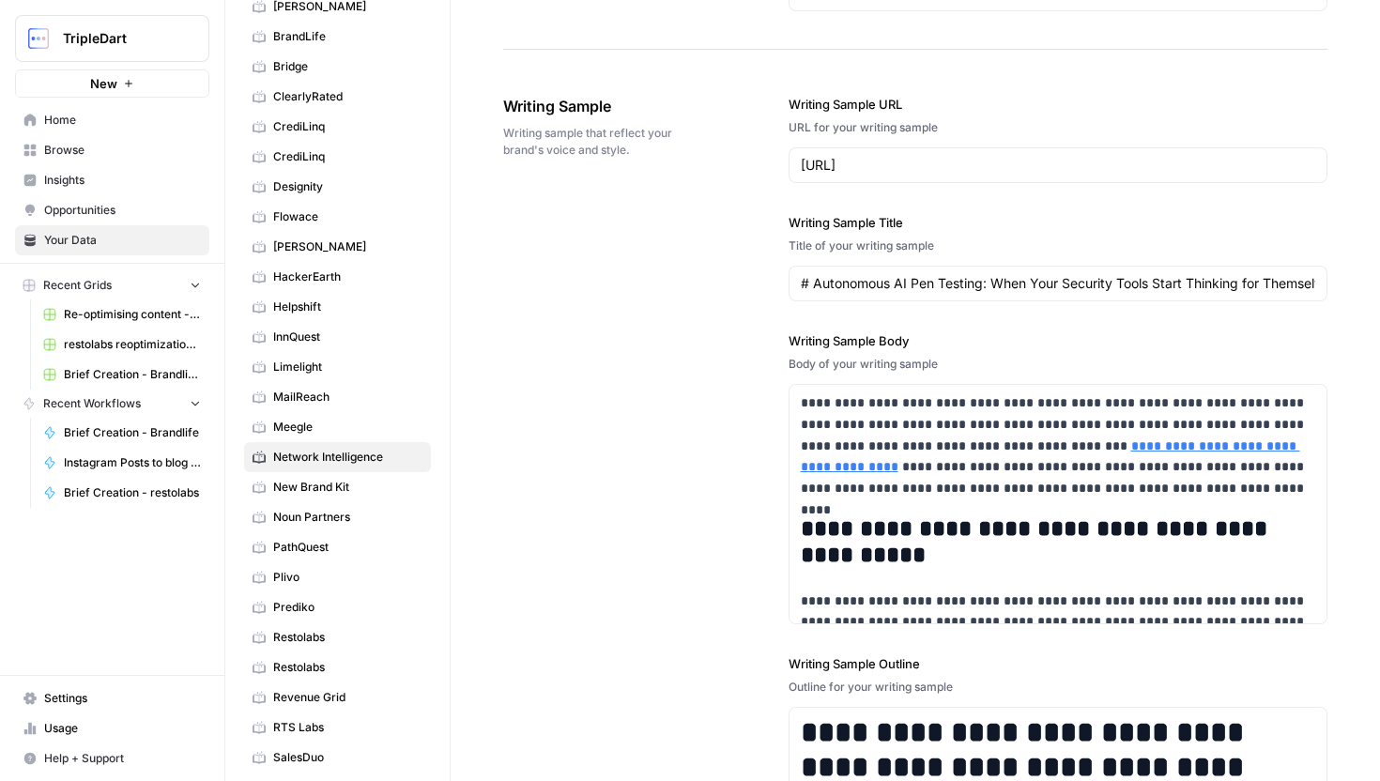
scroll to position [2584, 0]
